Goal: Transaction & Acquisition: Purchase product/service

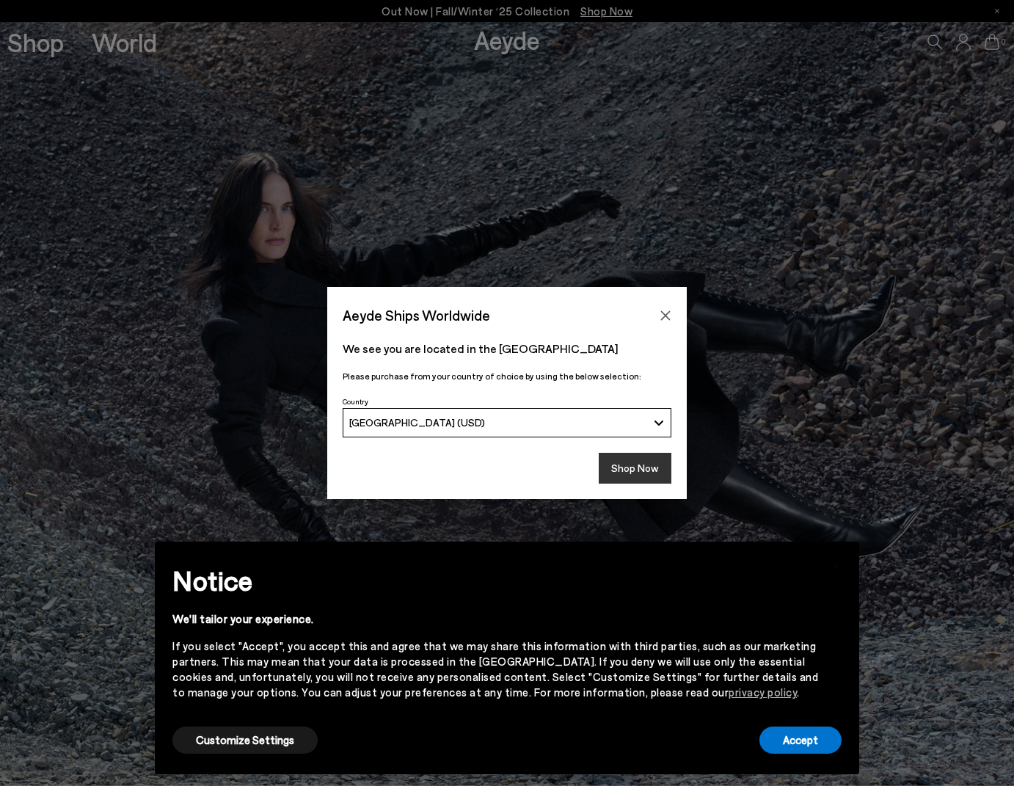
click at [632, 464] on button "Shop Now" at bounding box center [635, 468] width 73 height 31
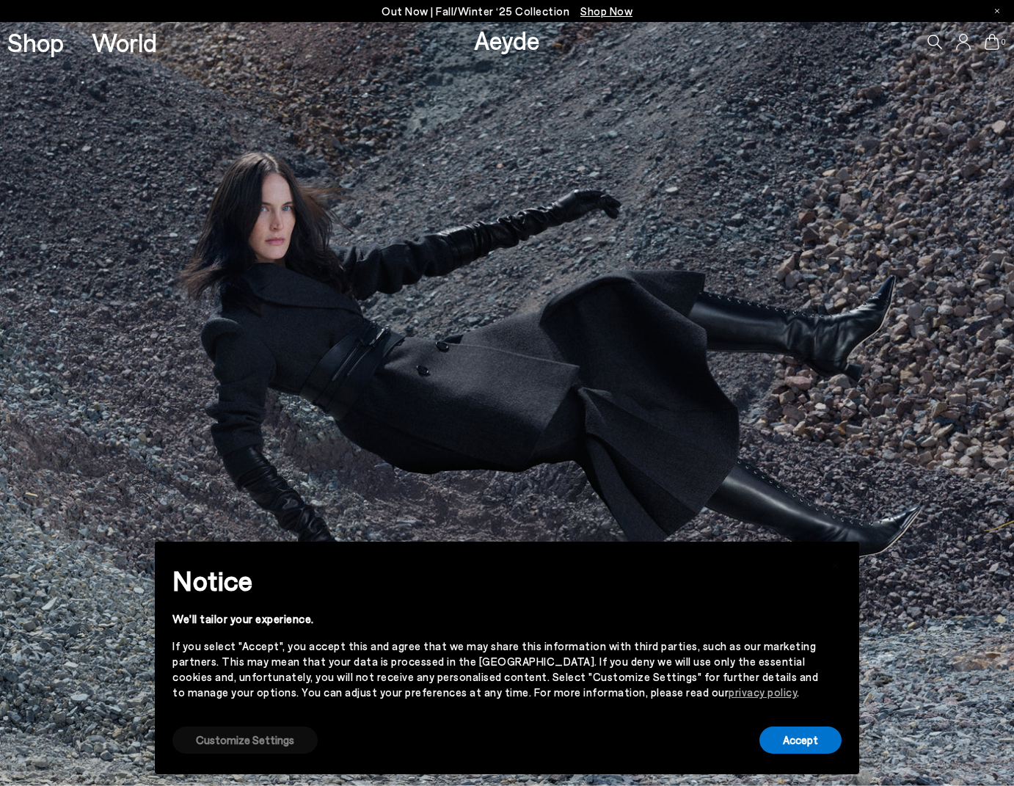
click at [260, 744] on button "Customize Settings" at bounding box center [244, 739] width 145 height 27
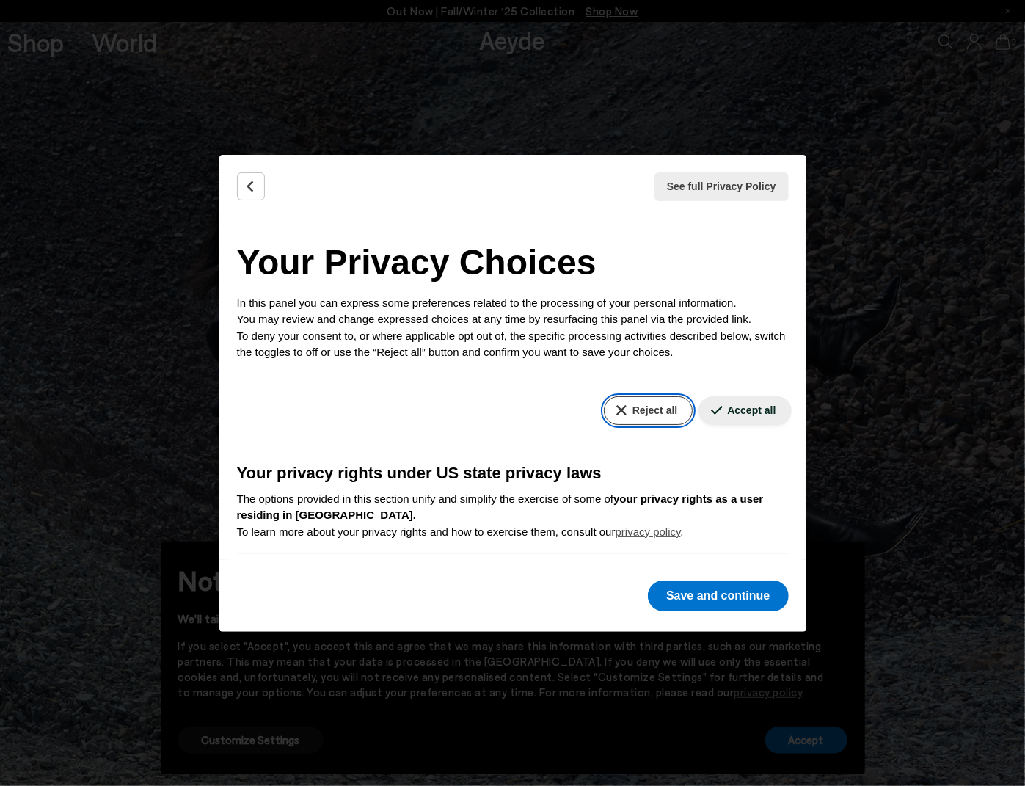
click at [606, 416] on button "Reject all" at bounding box center [648, 410] width 89 height 29
click at [723, 596] on button "Save and continue" at bounding box center [718, 595] width 140 height 31
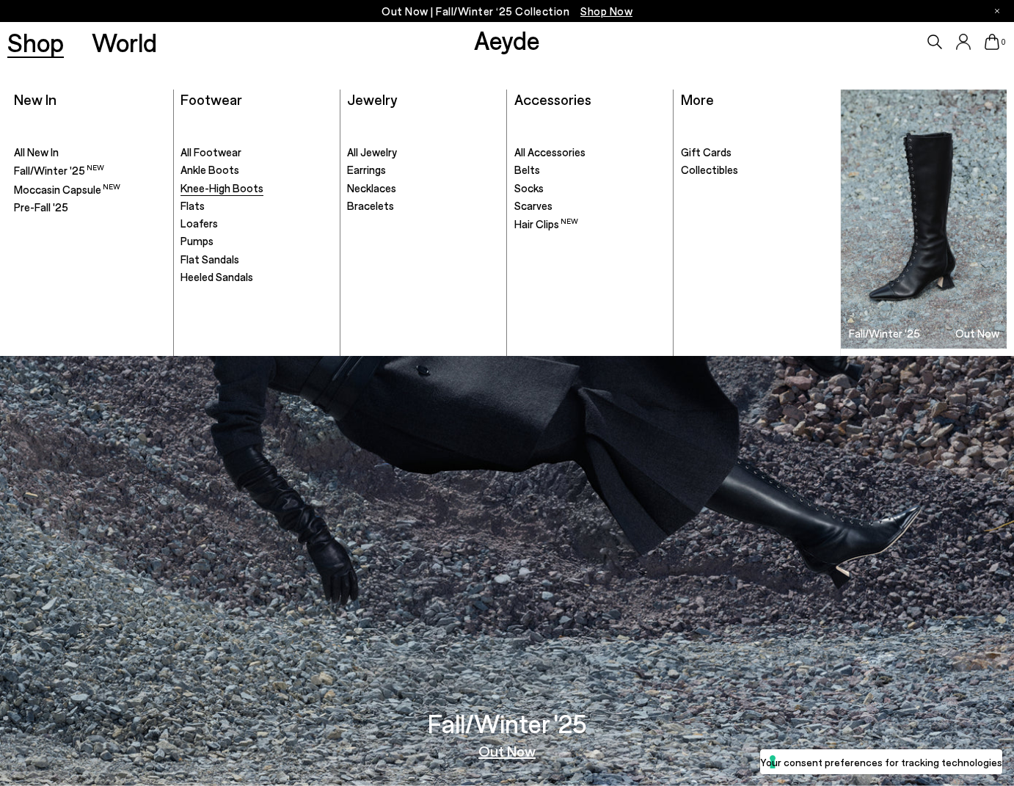
click at [241, 187] on span "Knee-High Boots" at bounding box center [221, 187] width 83 height 13
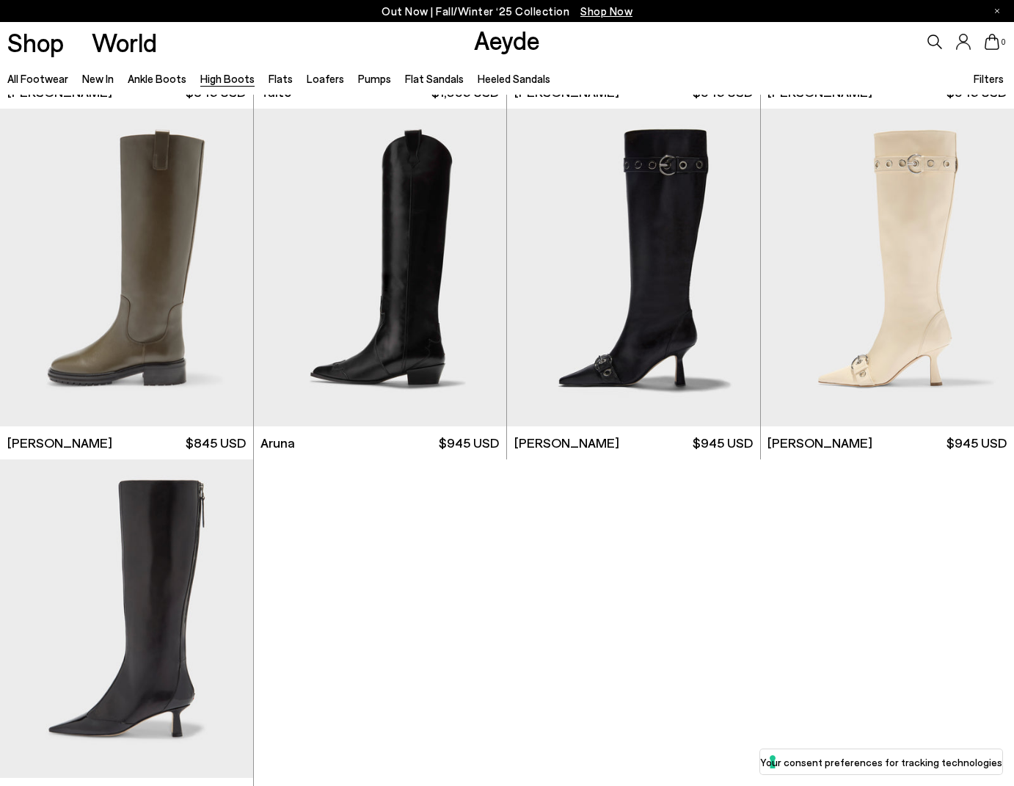
scroll to position [3007, 0]
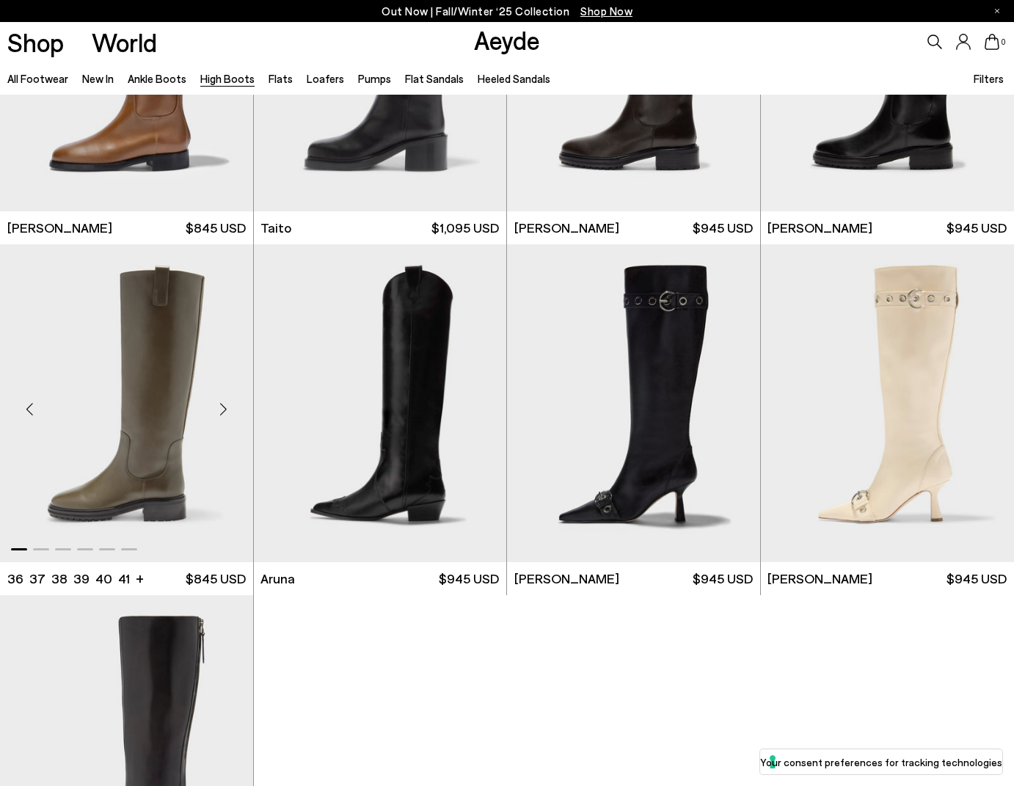
click at [227, 410] on div "Next slide" at bounding box center [224, 409] width 44 height 44
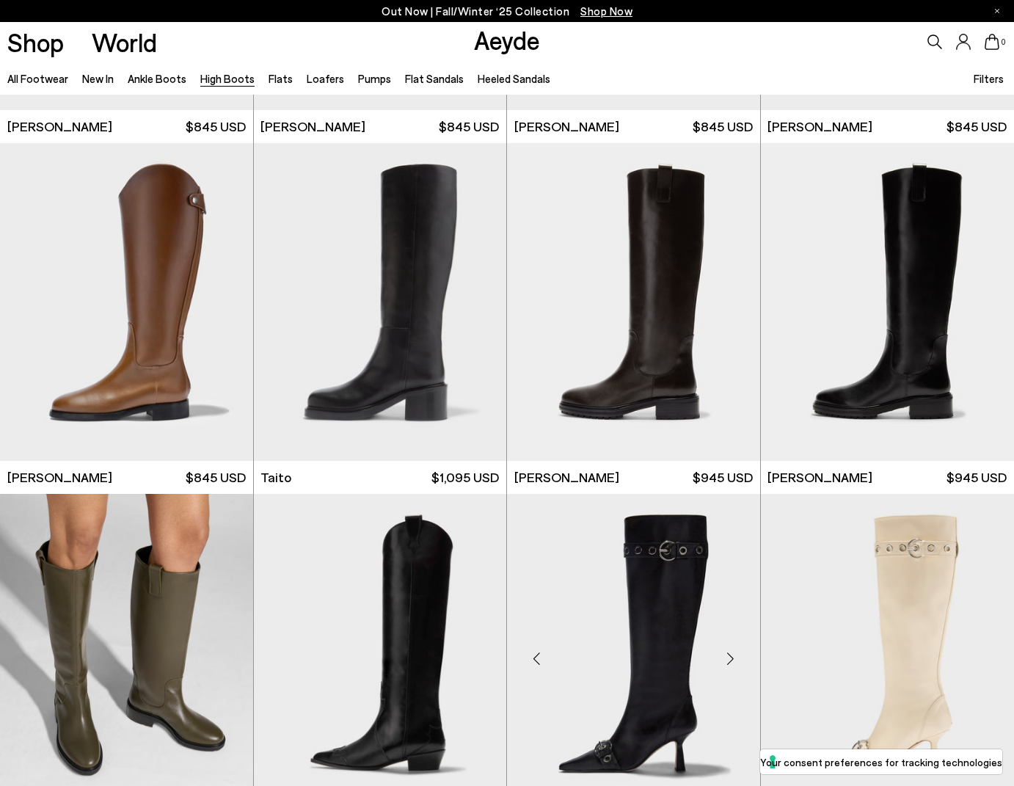
scroll to position [2641, 0]
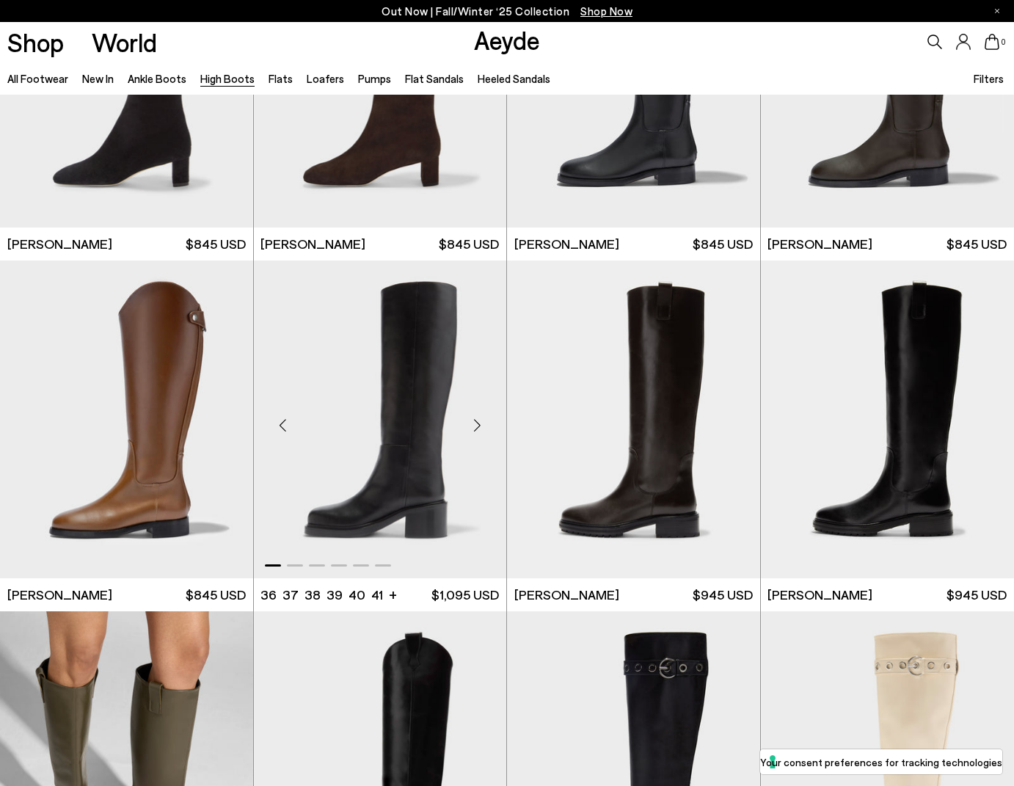
click at [477, 429] on div "Next slide" at bounding box center [477, 425] width 44 height 44
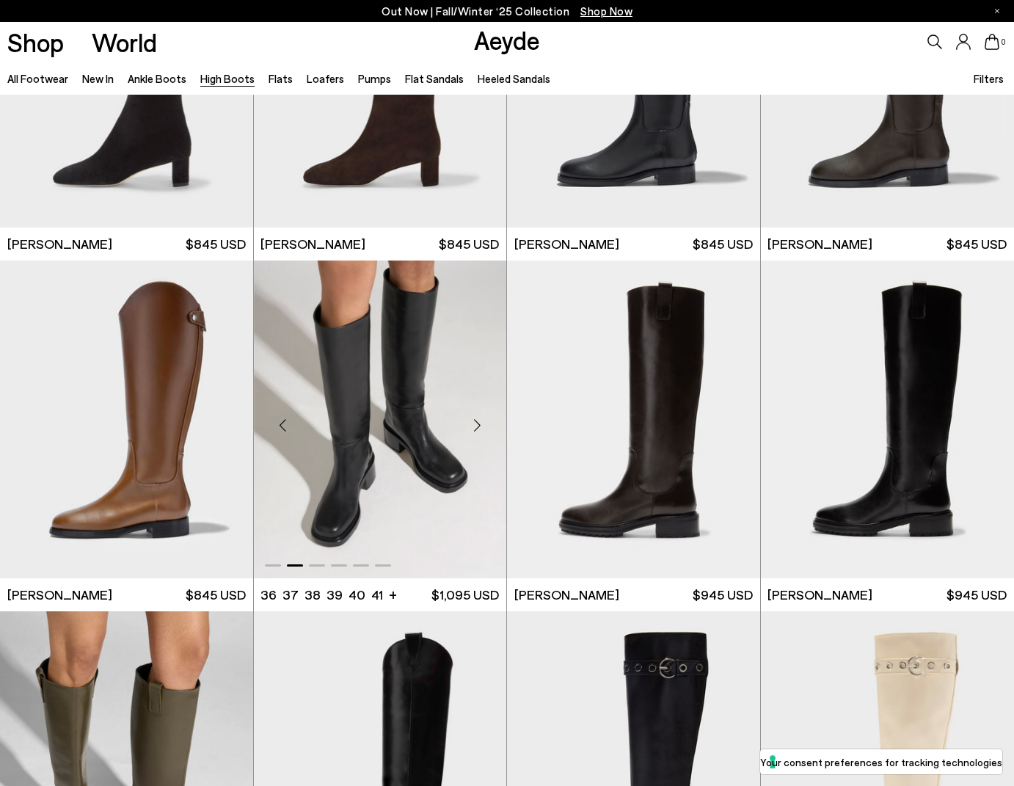
click at [377, 334] on img "2 / 6" at bounding box center [380, 419] width 253 height 318
